Goal: Task Accomplishment & Management: Complete application form

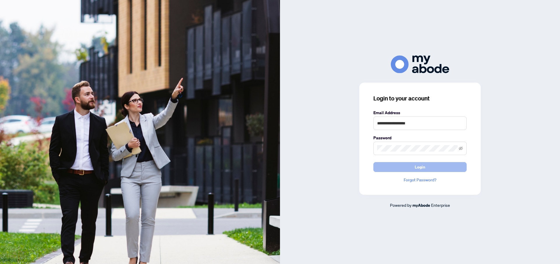
click at [404, 166] on button "Login" at bounding box center [419, 167] width 93 height 10
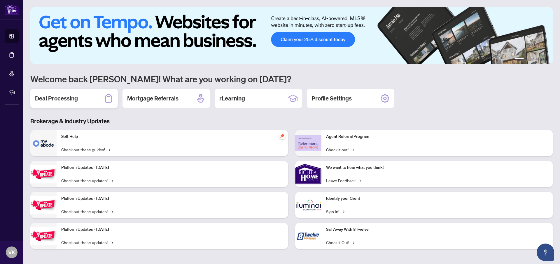
click at [68, 102] on h2 "Deal Processing" at bounding box center [56, 98] width 43 height 8
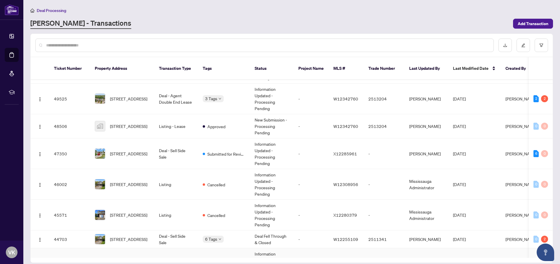
scroll to position [133, 0]
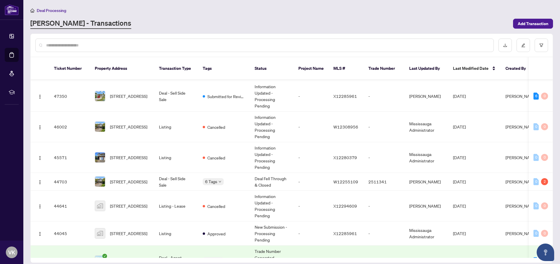
click at [94, 48] on input "text" at bounding box center [267, 45] width 443 height 6
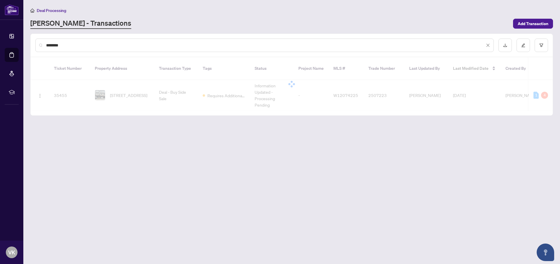
scroll to position [0, 0]
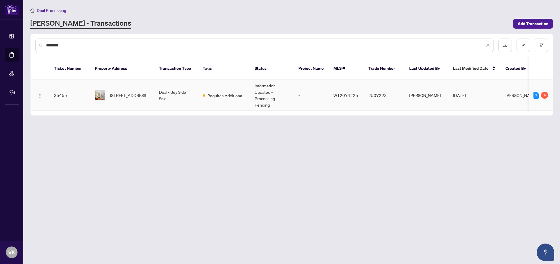
type input "********"
click at [123, 92] on span "[STREET_ADDRESS]" at bounding box center [128, 95] width 37 height 6
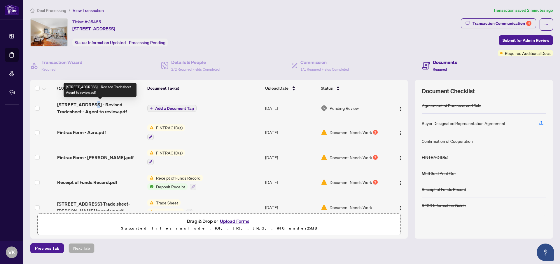
click at [94, 107] on span "[STREET_ADDRESS] - Revised Tradesheet - Agent to review.pdf" at bounding box center [99, 108] width 85 height 14
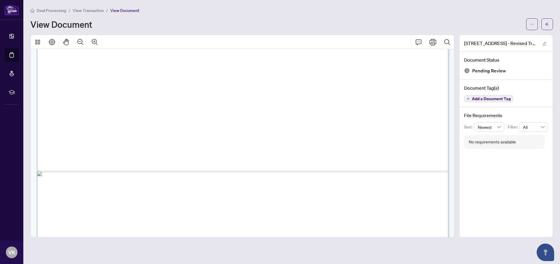
scroll to position [357, 0]
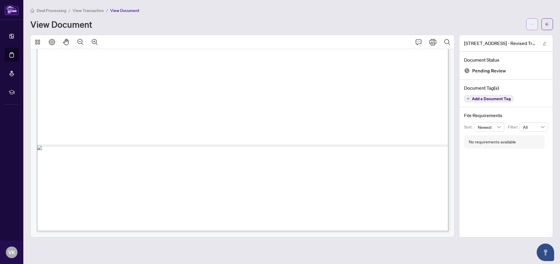
click at [535, 22] on button "button" at bounding box center [532, 24] width 12 height 12
click at [504, 38] on span "Download" at bounding box center [511, 37] width 44 height 6
click at [547, 22] on icon "arrow-left" at bounding box center [547, 24] width 4 height 4
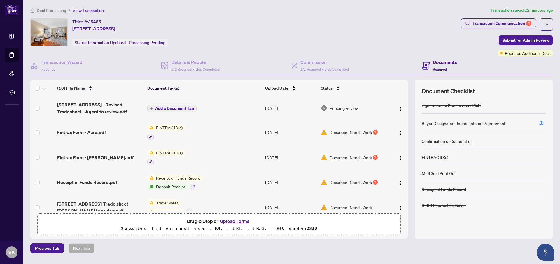
click at [236, 220] on button "Upload Forms" at bounding box center [234, 221] width 33 height 8
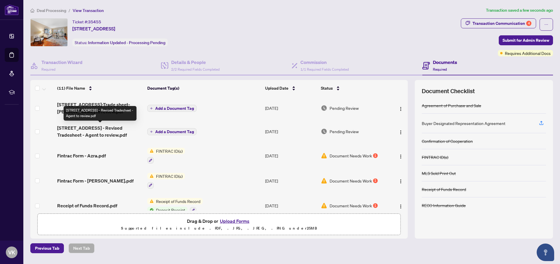
click at [100, 131] on span "[STREET_ADDRESS] - Revised Tradesheet - Agent to review.pdf" at bounding box center [99, 131] width 85 height 14
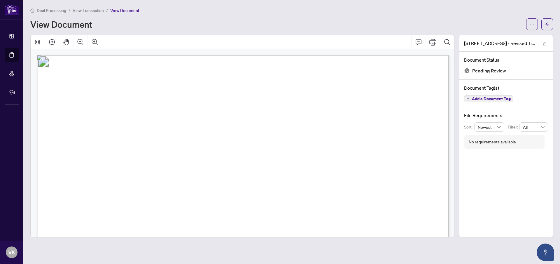
scroll to position [357, 0]
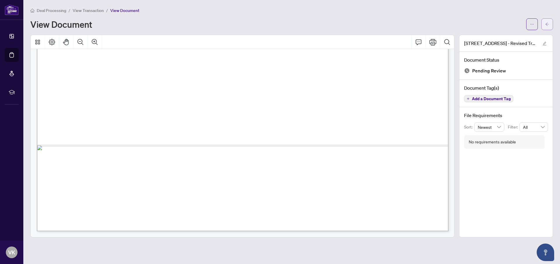
click at [547, 22] on icon "arrow-left" at bounding box center [547, 24] width 4 height 4
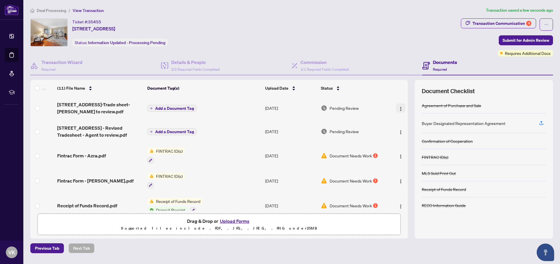
click at [400, 107] on img "button" at bounding box center [400, 108] width 5 height 5
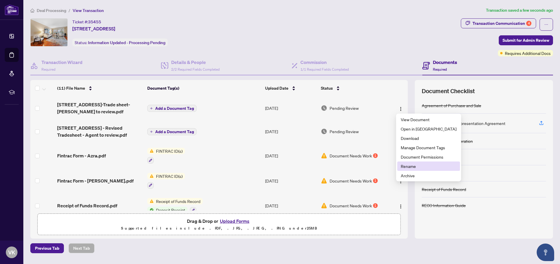
click at [410, 164] on span "Rename" at bounding box center [429, 166] width 56 height 6
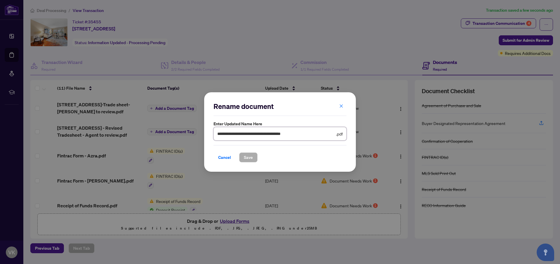
drag, startPoint x: 304, startPoint y: 133, endPoint x: 274, endPoint y: 136, distance: 30.2
click at [274, 136] on input "**********" at bounding box center [276, 133] width 118 height 6
type input "**********"
click at [247, 159] on span "Save" at bounding box center [248, 157] width 9 height 9
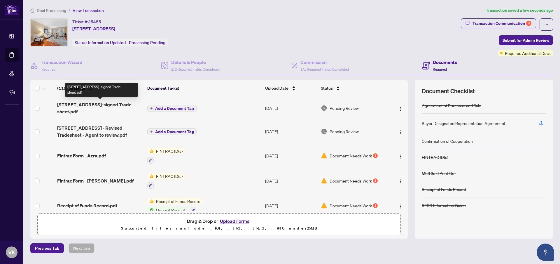
click at [87, 105] on span "[STREET_ADDRESS]-signed Trade sheet.pdf" at bounding box center [99, 108] width 85 height 14
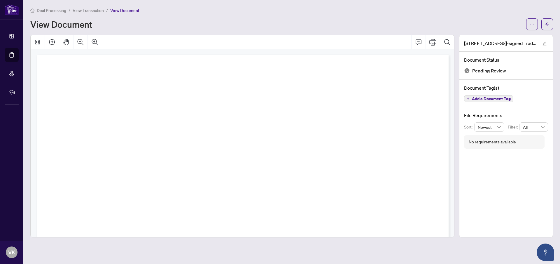
scroll to position [294, 0]
click at [543, 23] on button "button" at bounding box center [547, 24] width 12 height 12
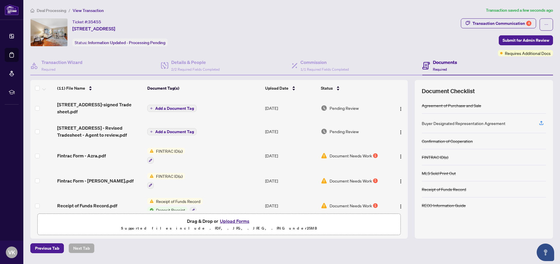
click at [171, 107] on span "Add a Document Tag" at bounding box center [174, 108] width 39 height 4
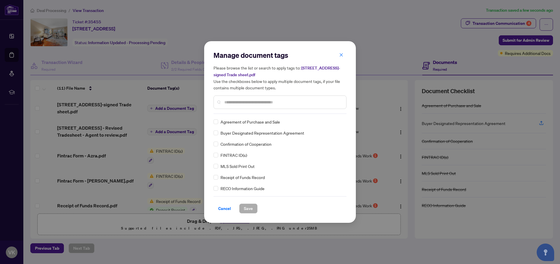
click at [230, 97] on div at bounding box center [279, 101] width 133 height 13
click at [235, 101] on input "text" at bounding box center [282, 102] width 117 height 6
type input "*****"
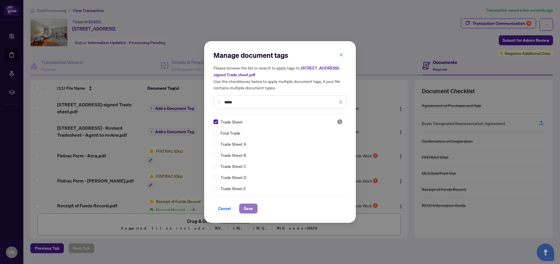
click at [248, 204] on span "Save" at bounding box center [248, 208] width 9 height 9
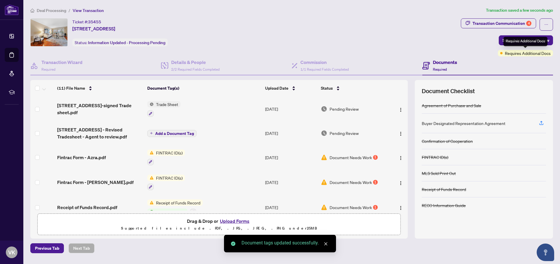
click at [525, 40] on div "Requires Additional Docs" at bounding box center [525, 41] width 44 height 9
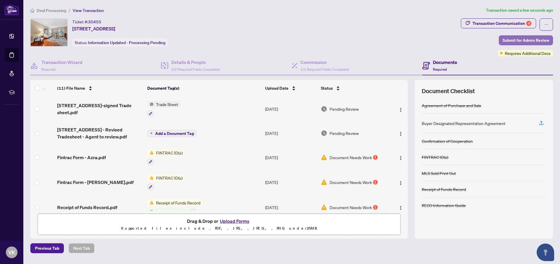
click at [511, 38] on span "Submit for Admin Review" at bounding box center [525, 40] width 47 height 9
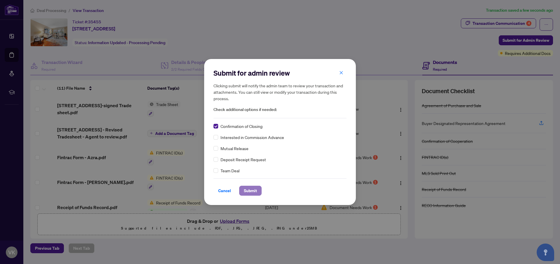
click at [252, 193] on span "Submit" at bounding box center [250, 190] width 13 height 9
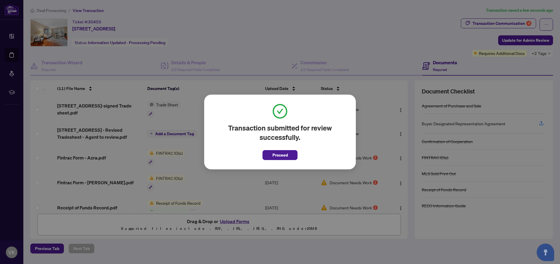
click at [275, 152] on span "Proceed" at bounding box center [279, 154] width 15 height 9
